Goal: Task Accomplishment & Management: Complete application form

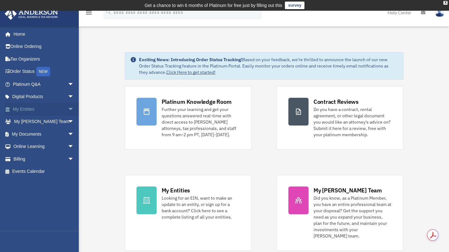
click at [24, 113] on link "My Entities arrow_drop_down" at bounding box center [43, 109] width 79 height 13
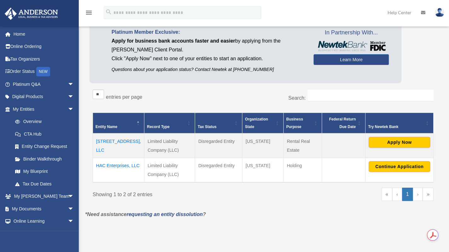
scroll to position [55, 0]
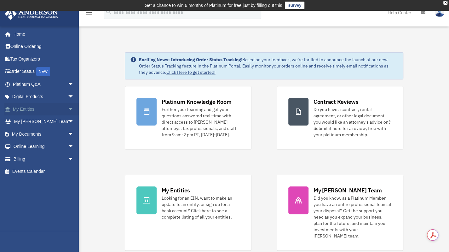
click at [40, 110] on link "My Entities arrow_drop_down" at bounding box center [43, 109] width 79 height 13
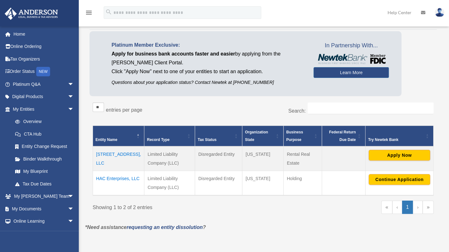
scroll to position [42, 0]
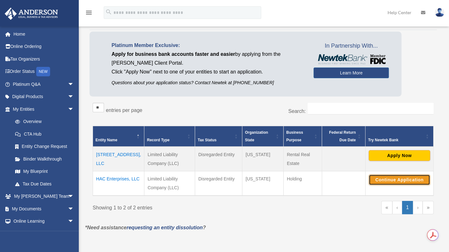
click at [410, 182] on button "Continue Application" at bounding box center [399, 179] width 61 height 11
click at [397, 179] on button "Continue Application" at bounding box center [399, 179] width 61 height 11
click at [423, 177] on button "Continue Application" at bounding box center [399, 179] width 61 height 11
click at [117, 179] on td "HAC Enterprises, LLC" at bounding box center [118, 183] width 51 height 25
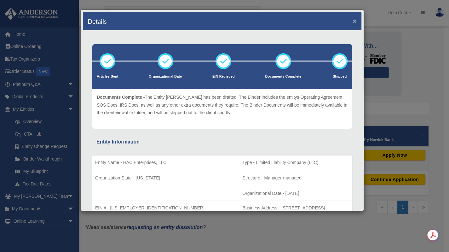
click at [353, 20] on button "×" at bounding box center [355, 21] width 4 height 7
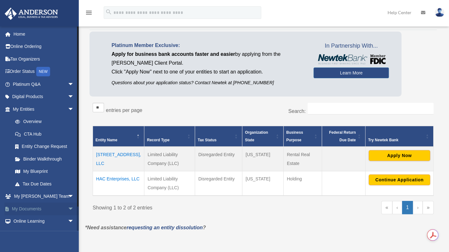
click at [68, 207] on span "arrow_drop_down" at bounding box center [74, 208] width 13 height 13
click at [59, 217] on link "Box" at bounding box center [46, 221] width 75 height 13
